Goal: Navigation & Orientation: Find specific page/section

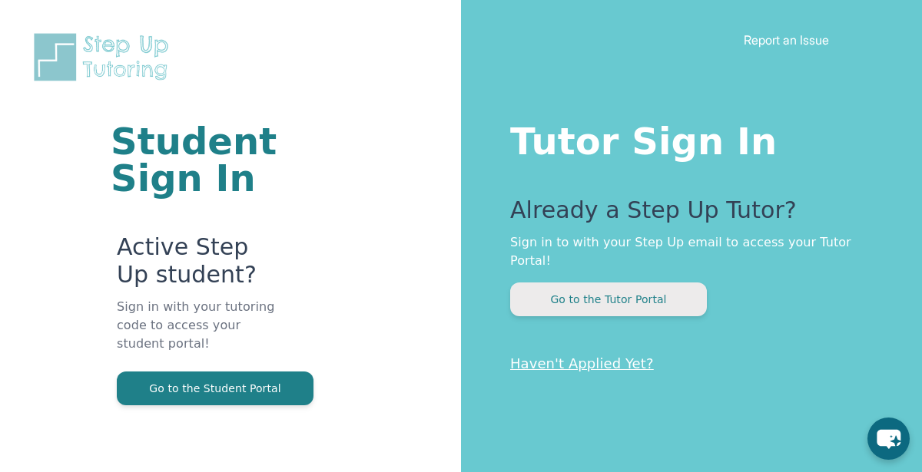
click at [562, 283] on button "Go to the Tutor Portal" at bounding box center [608, 300] width 197 height 34
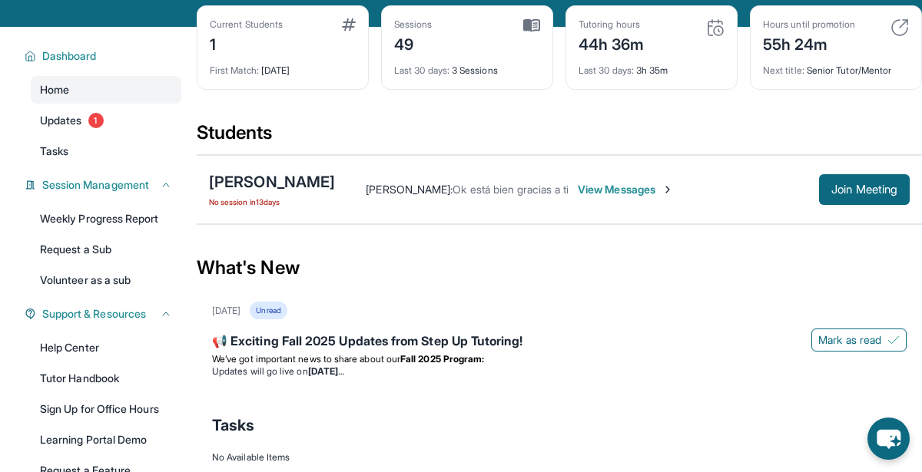
scroll to position [23, 0]
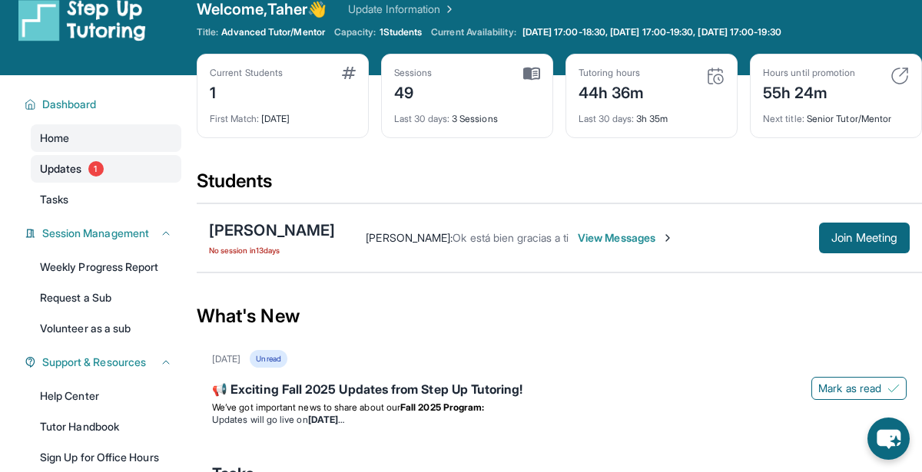
click at [165, 171] on link "Updates 1" at bounding box center [106, 169] width 151 height 28
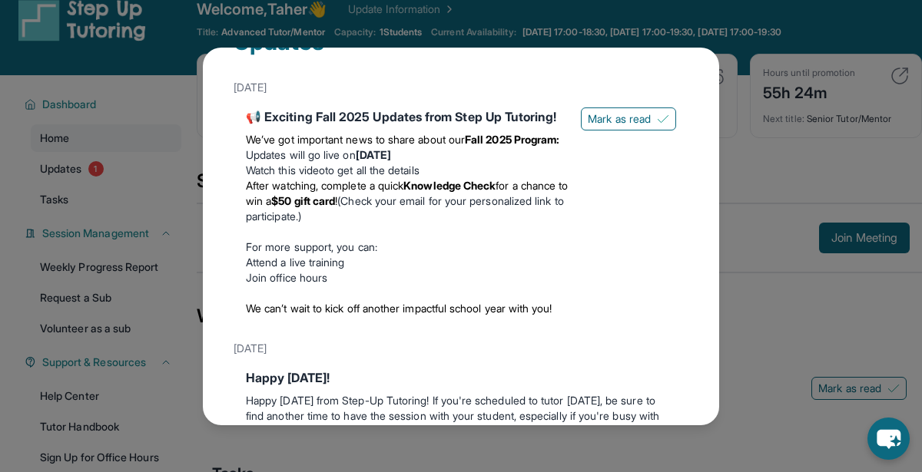
scroll to position [63, 0]
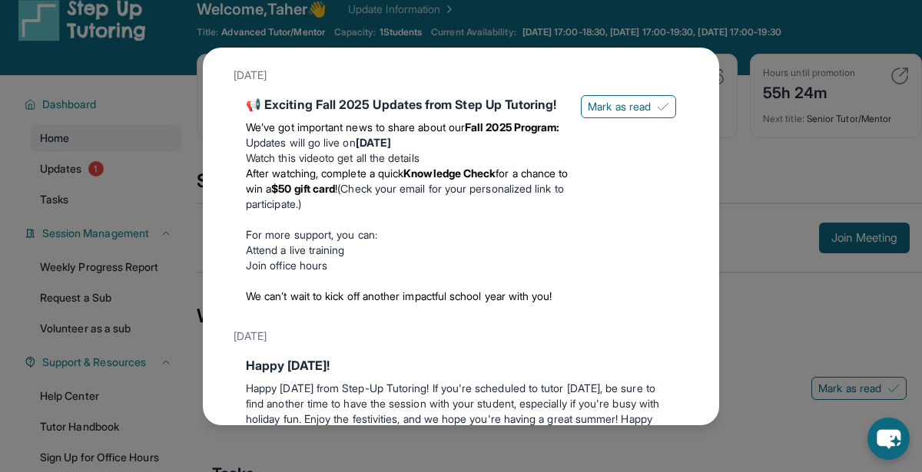
click at [805, 155] on div "Updates [DATE] 📢 Exciting Fall 2025 Updates from Step Up Tutoring! We’ve got im…" at bounding box center [461, 236] width 922 height 472
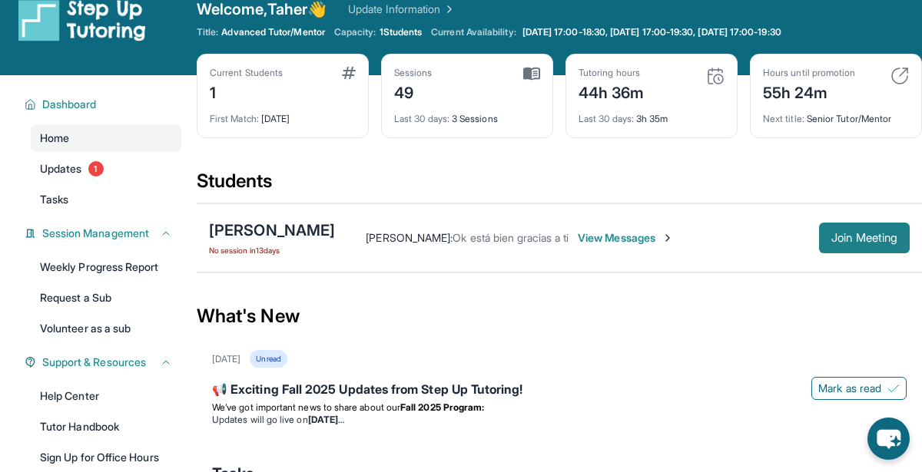
click at [874, 245] on button "Join Meeting" at bounding box center [864, 238] width 91 height 31
